Goal: Information Seeking & Learning: Learn about a topic

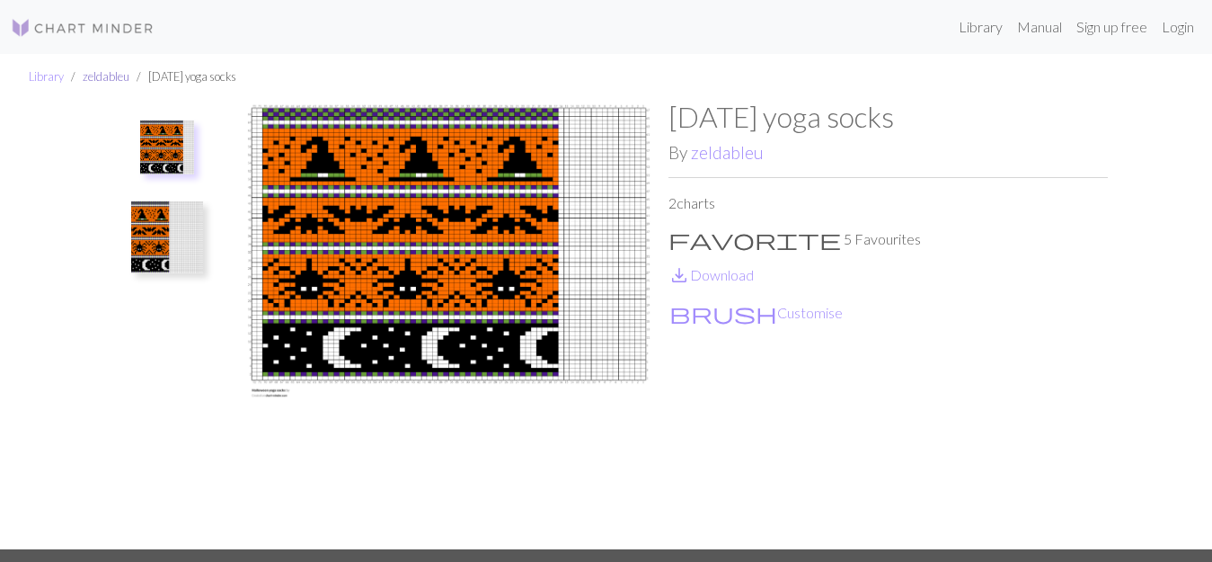
click at [93, 75] on link "zeldableu" at bounding box center [106, 76] width 47 height 14
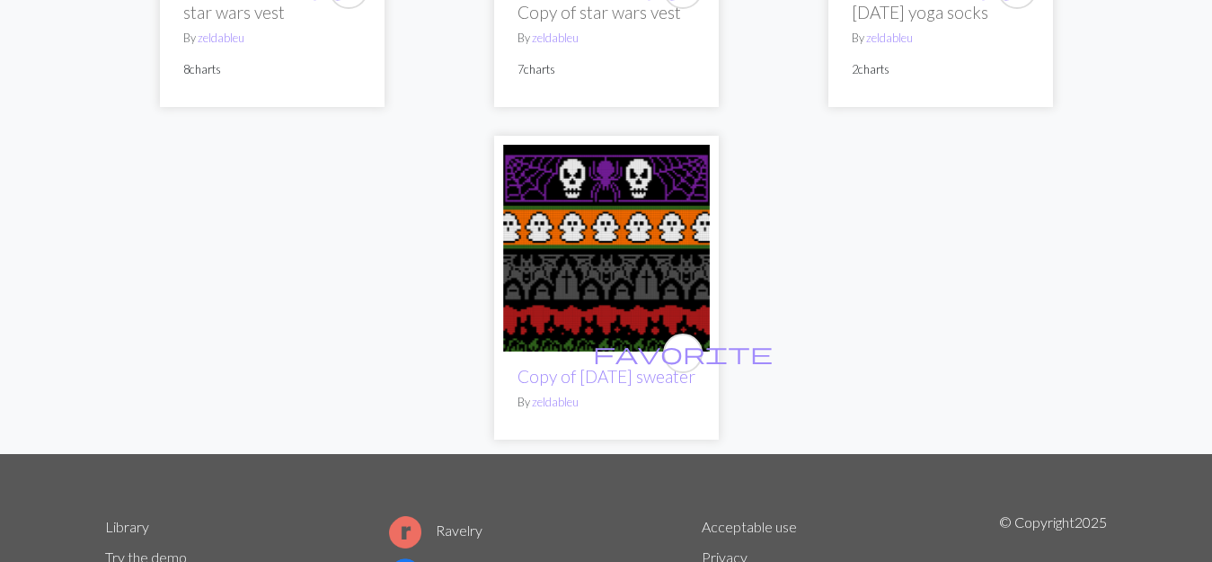
scroll to position [767, 0]
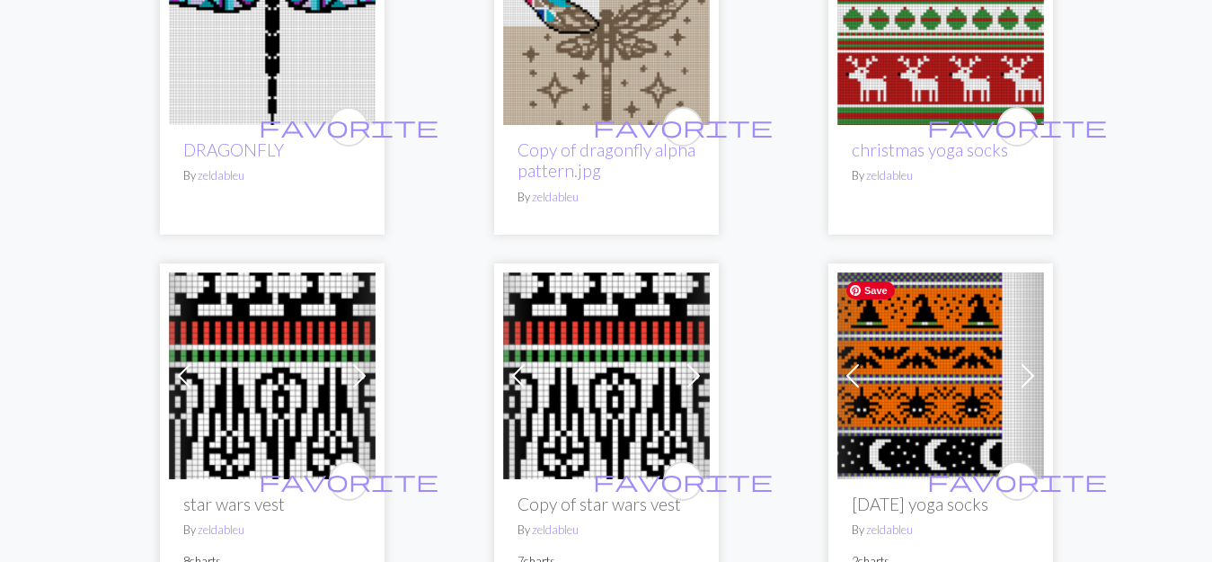
click at [946, 468] on img at bounding box center [941, 375] width 207 height 207
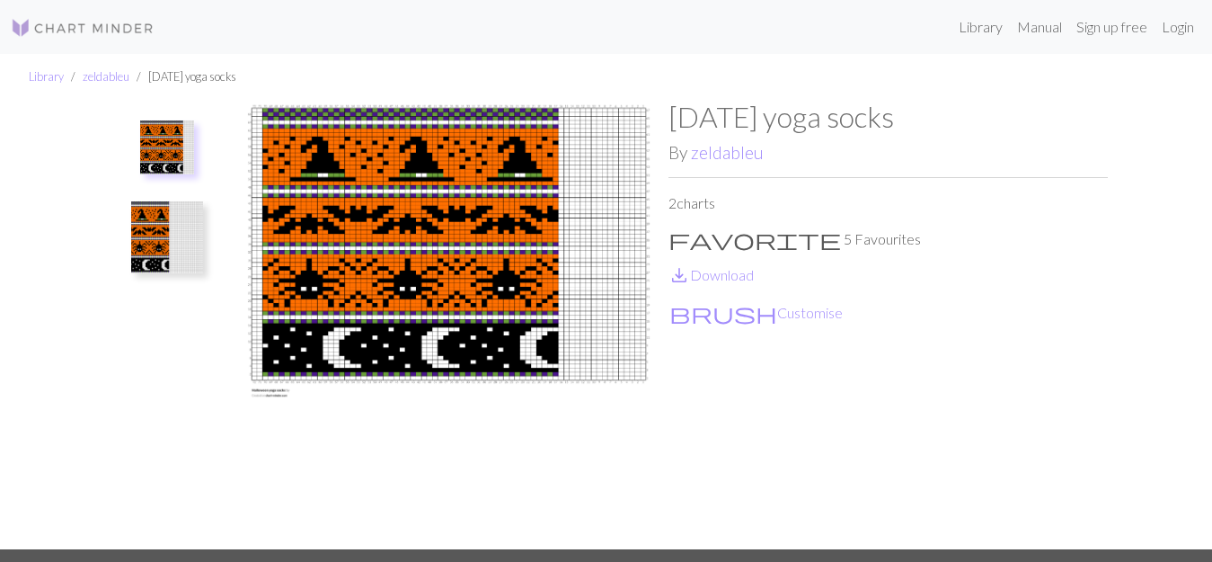
click at [158, 244] on img at bounding box center [167, 237] width 72 height 72
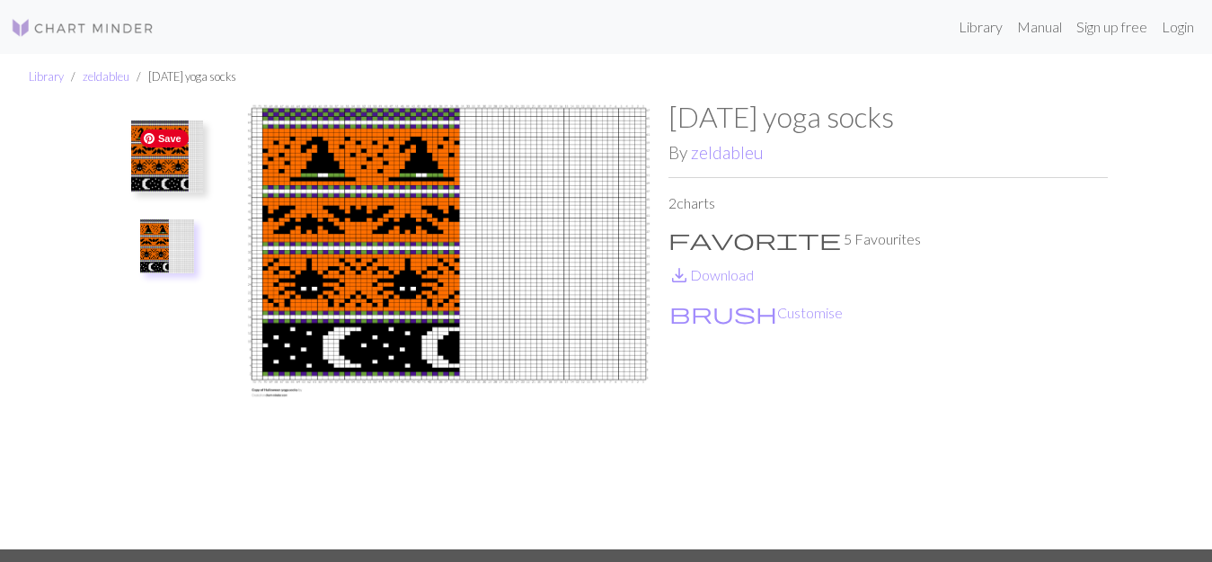
click at [156, 168] on img at bounding box center [167, 156] width 72 height 72
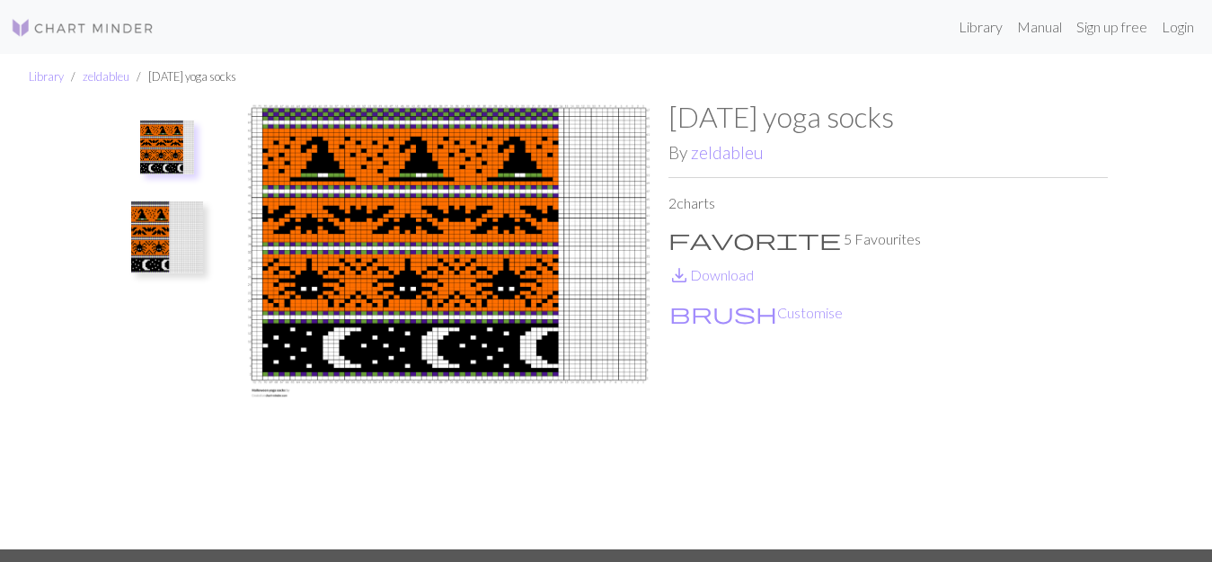
click at [156, 227] on img at bounding box center [167, 237] width 72 height 72
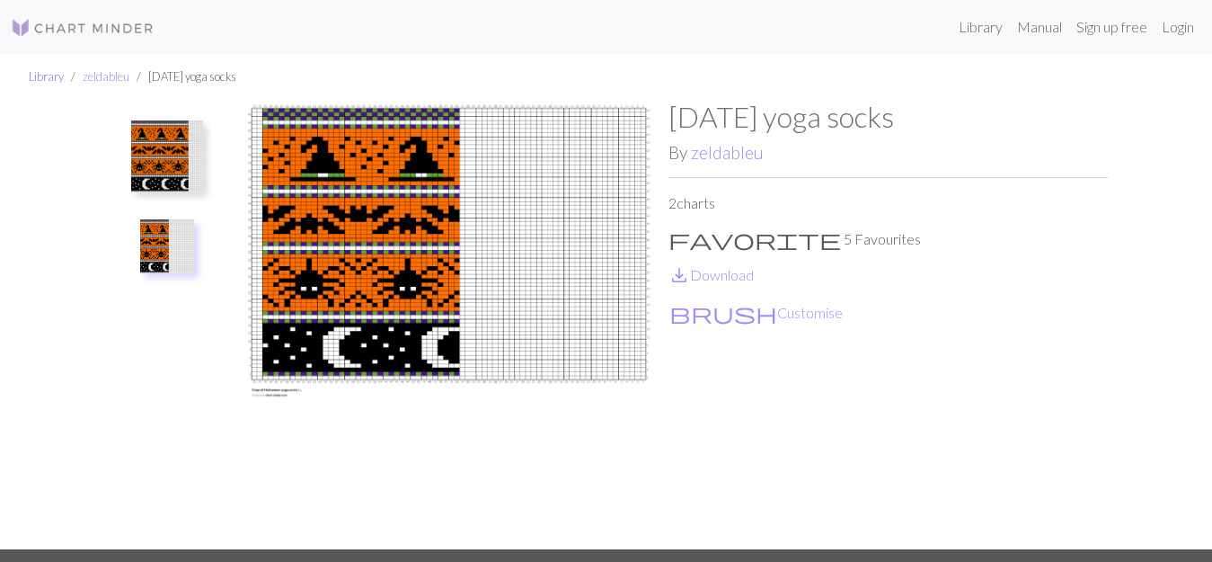
click at [46, 81] on link "Library" at bounding box center [46, 76] width 35 height 14
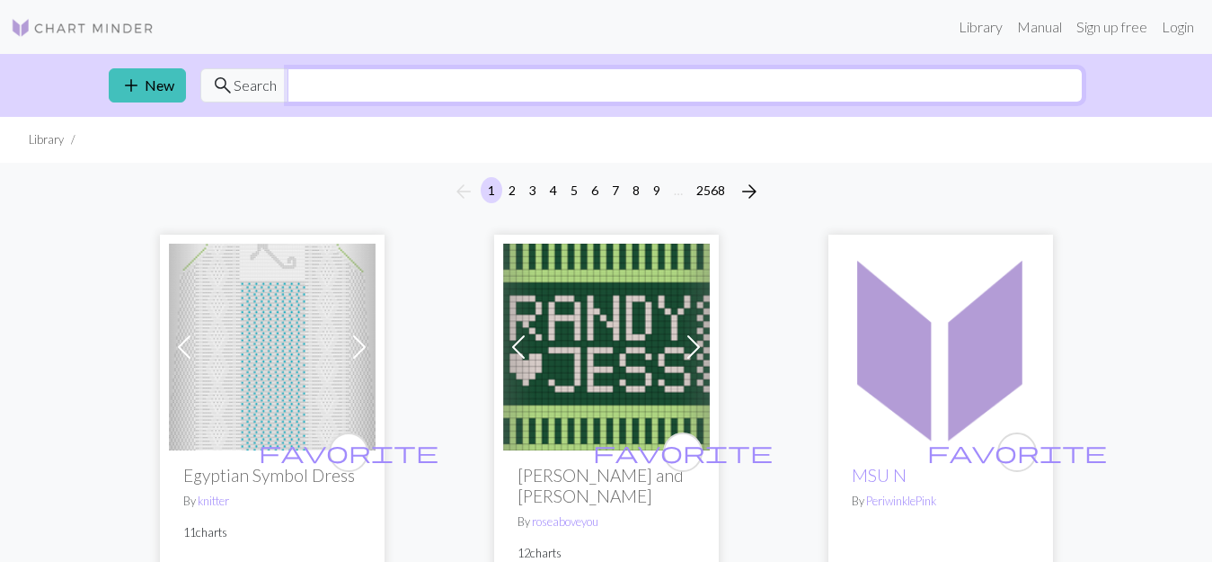
click at [652, 83] on input "text" at bounding box center [685, 85] width 795 height 34
type input "[DATE]"
click at [259, 84] on span "Search" at bounding box center [255, 86] width 43 height 22
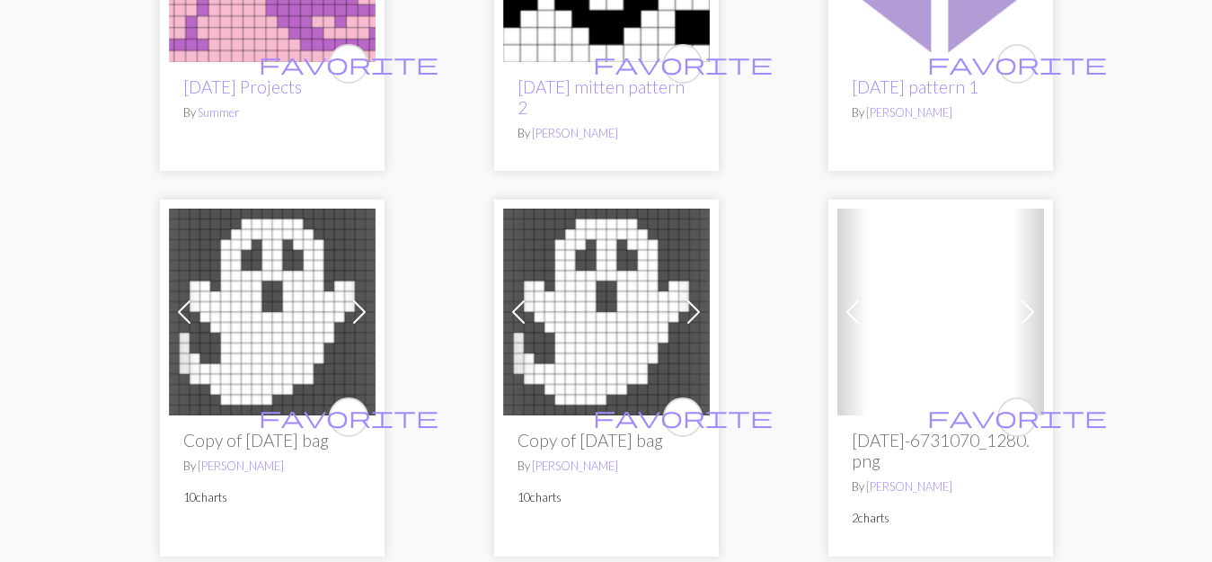
scroll to position [1155, 0]
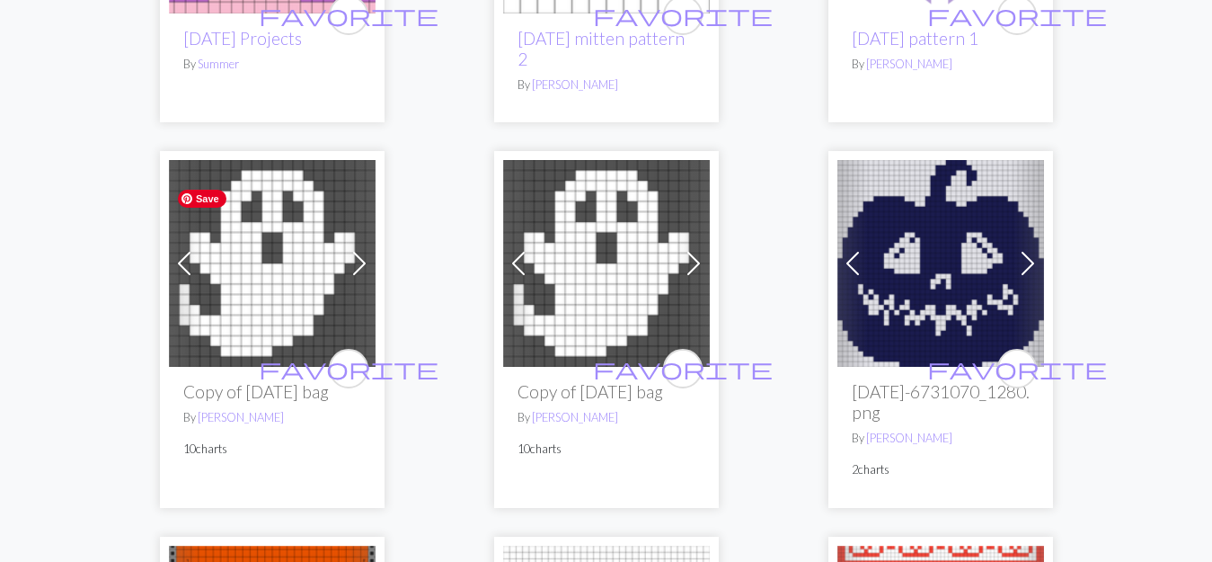
click at [271, 320] on img at bounding box center [272, 263] width 207 height 207
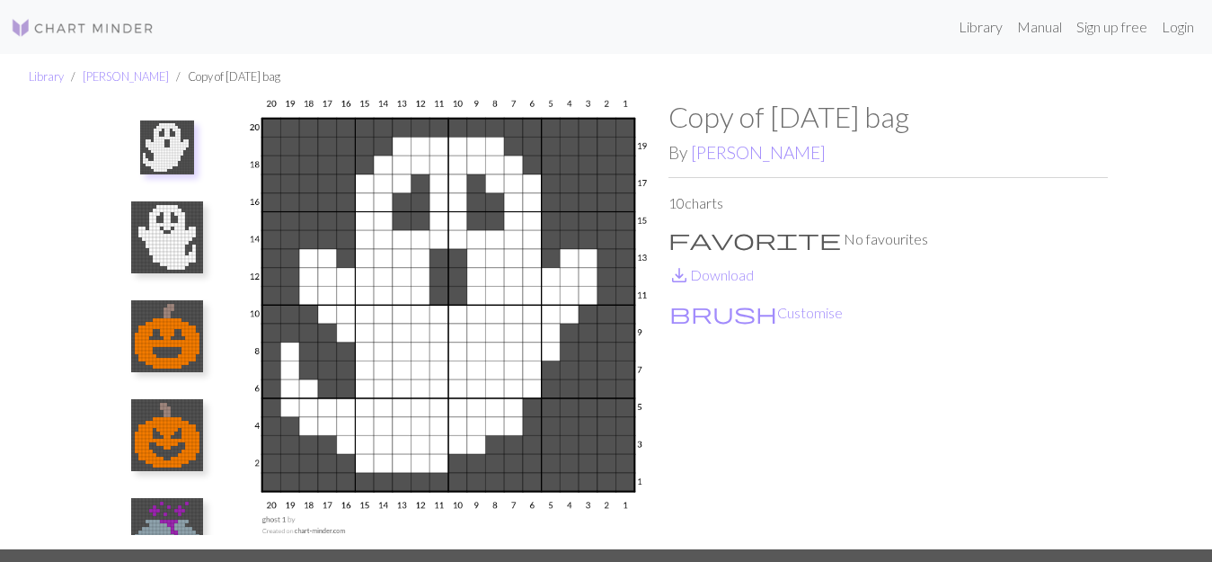
click at [171, 232] on img at bounding box center [167, 237] width 72 height 72
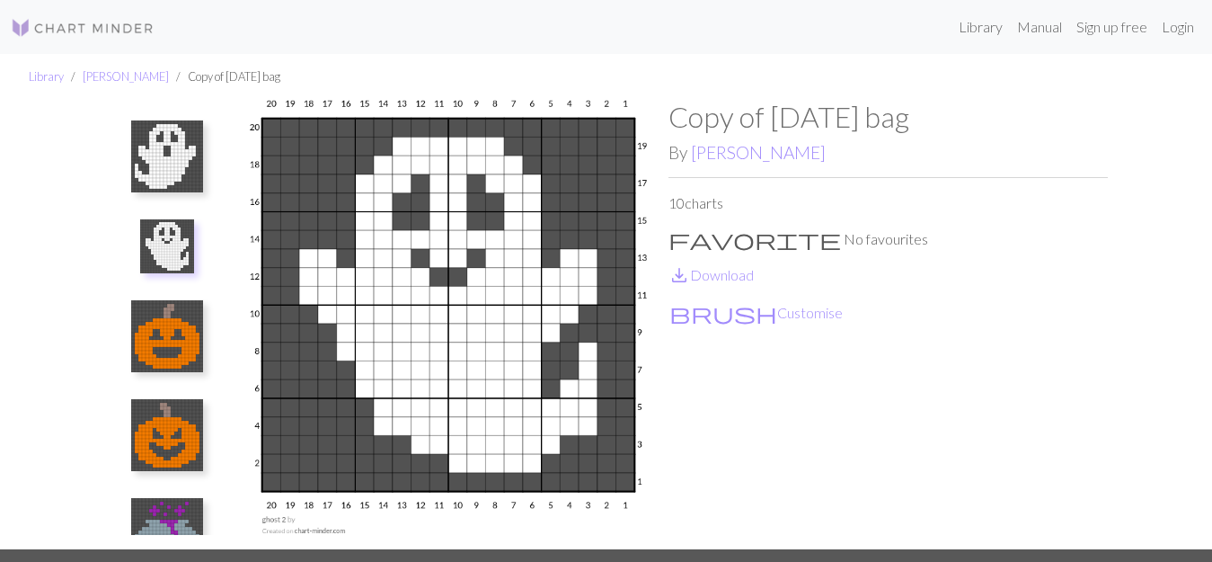
click at [164, 357] on img at bounding box center [167, 336] width 72 height 72
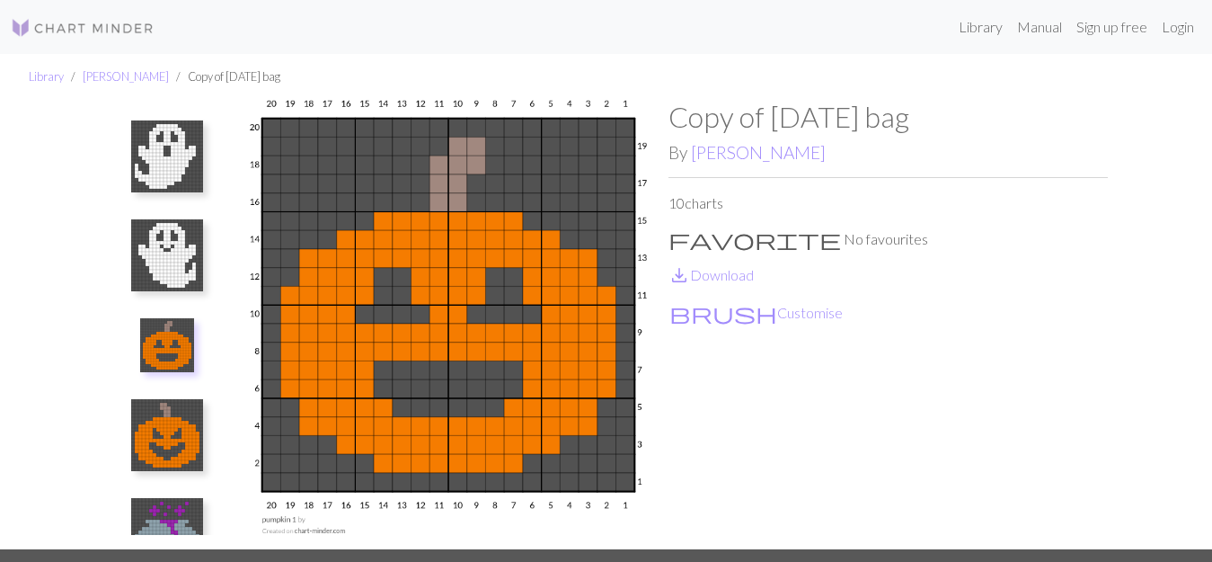
click at [162, 430] on img at bounding box center [167, 435] width 72 height 72
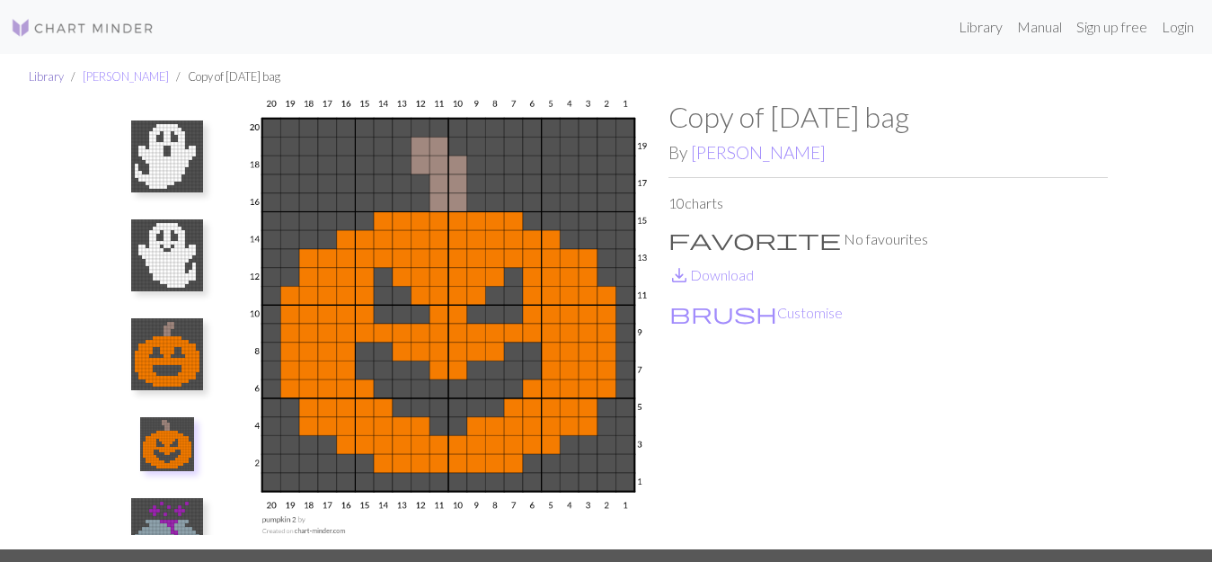
click at [44, 76] on link "Library" at bounding box center [46, 76] width 35 height 14
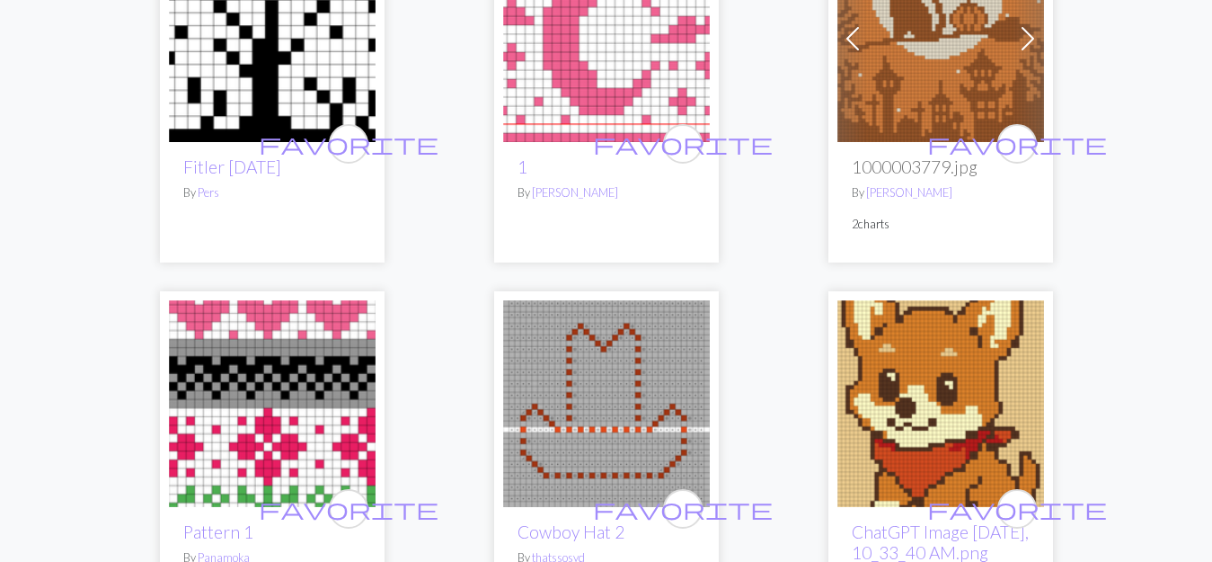
scroll to position [3014, 0]
